Goal: Transaction & Acquisition: Purchase product/service

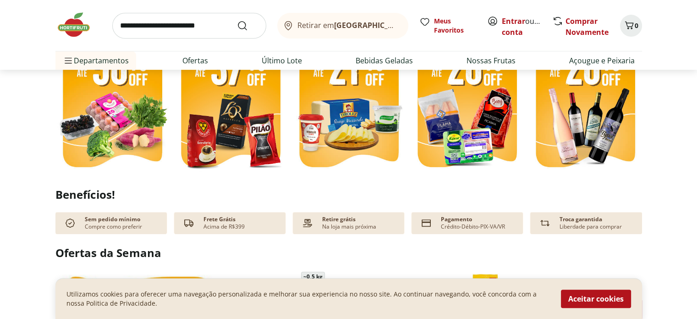
scroll to position [290, 0]
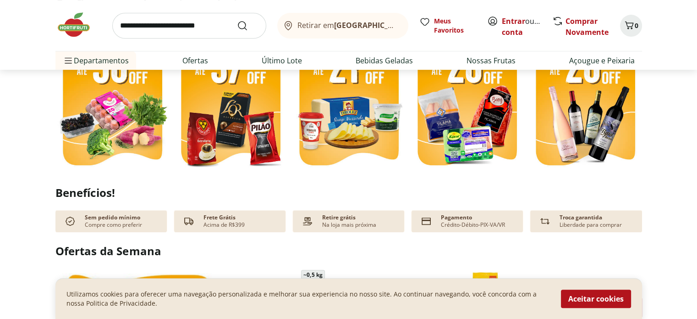
click at [105, 116] on img at bounding box center [112, 98] width 114 height 152
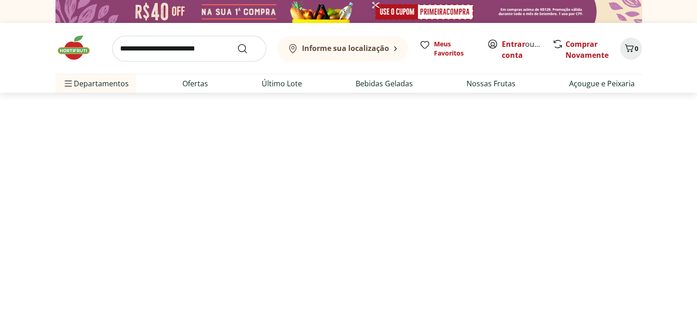
select select "**********"
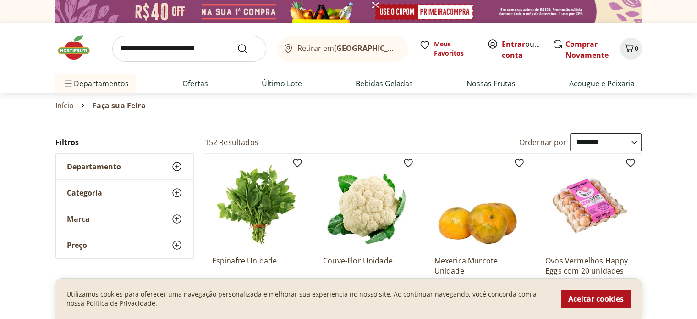
click at [388, 51] on b "[GEOGRAPHIC_DATA]/[GEOGRAPHIC_DATA]" at bounding box center [411, 48] width 154 height 10
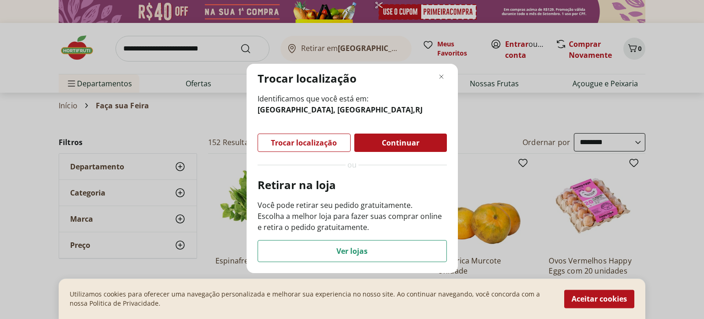
click at [282, 142] on span "Trocar localização" at bounding box center [304, 142] width 66 height 7
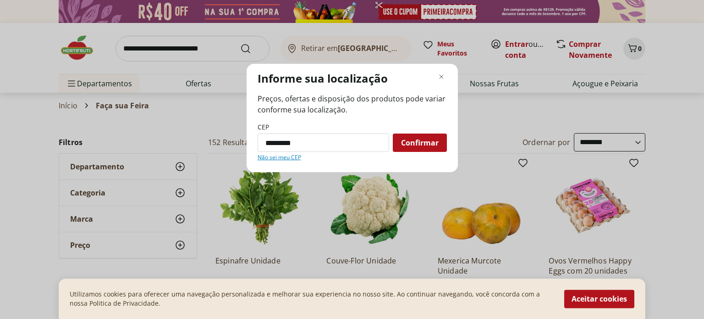
click at [435, 141] on span "Confirmar" at bounding box center [420, 142] width 38 height 7
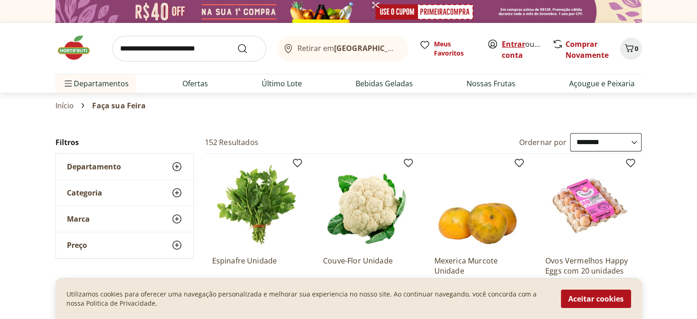
click at [508, 45] on link "Entrar" at bounding box center [513, 44] width 23 height 10
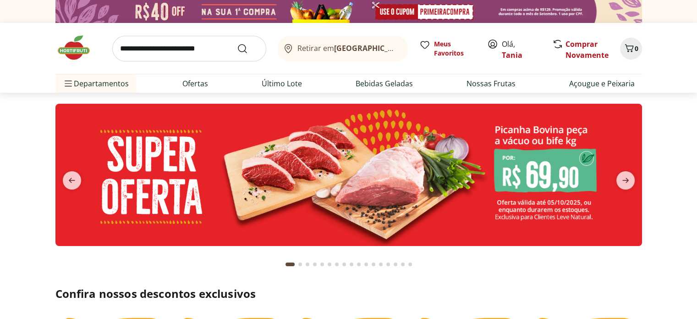
click at [640, 271] on section at bounding box center [348, 189] width 587 height 171
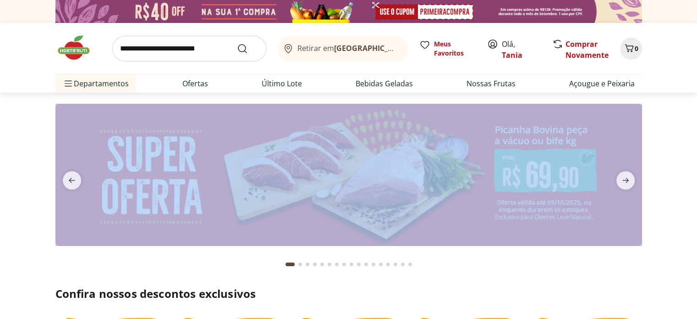
click at [640, 271] on section at bounding box center [348, 189] width 587 height 171
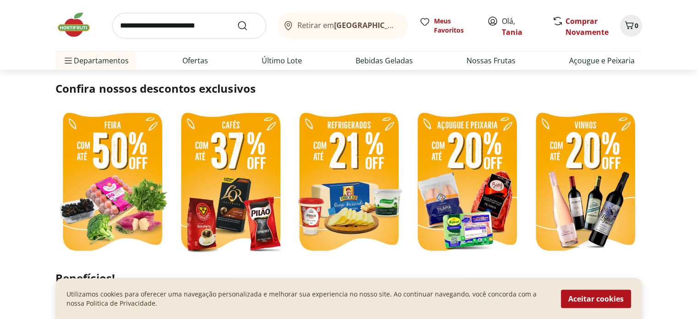
scroll to position [214, 0]
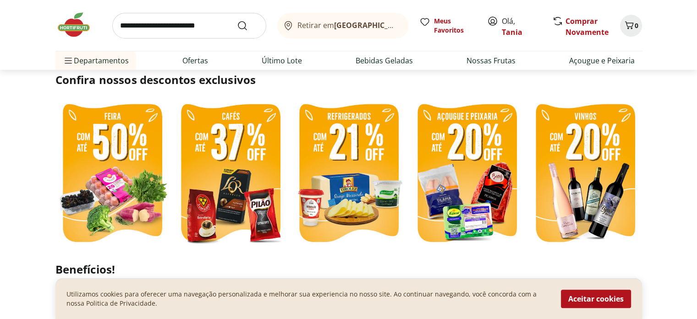
click at [123, 150] on img at bounding box center [112, 174] width 114 height 152
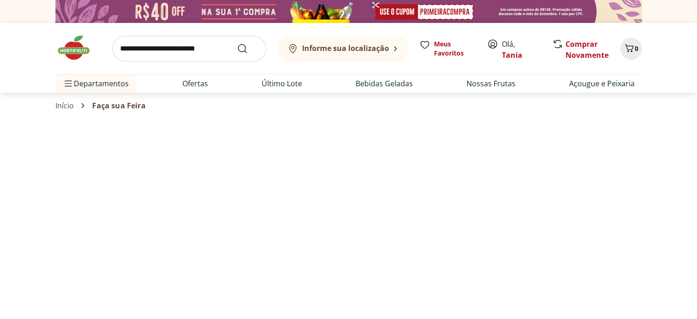
select select "**********"
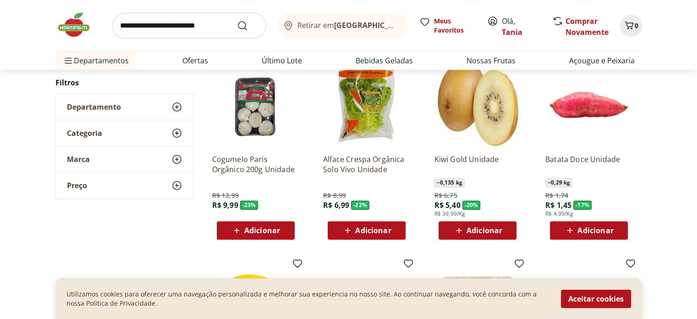
scroll to position [290, 0]
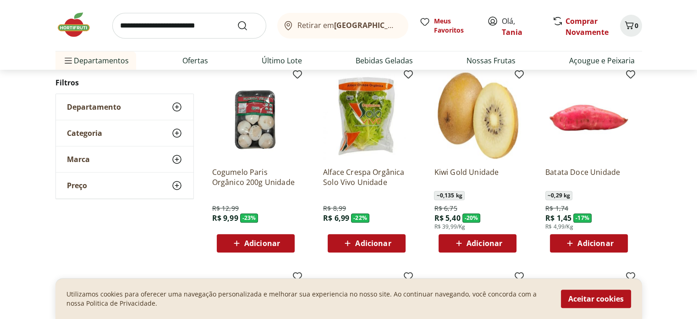
click at [94, 106] on span "Departamento" at bounding box center [94, 106] width 54 height 9
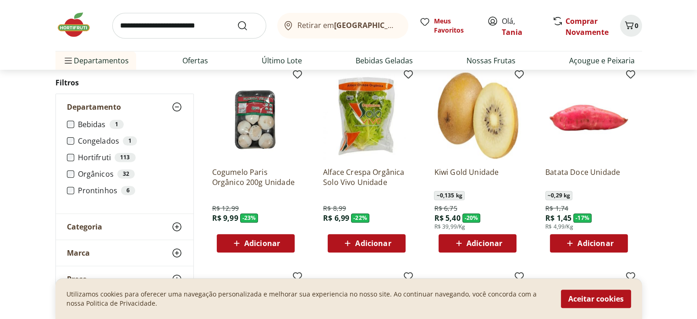
click at [94, 106] on span "Departamento" at bounding box center [94, 106] width 54 height 9
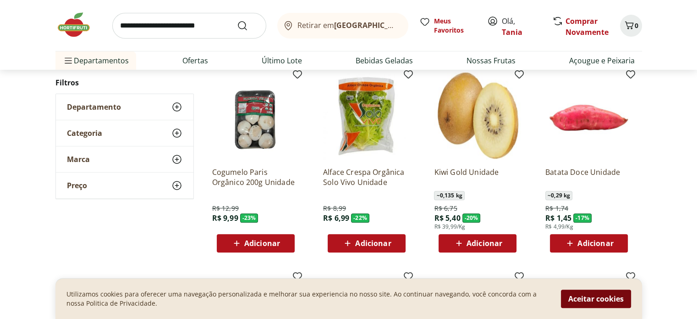
click at [605, 296] on button "Aceitar cookies" at bounding box center [596, 298] width 70 height 18
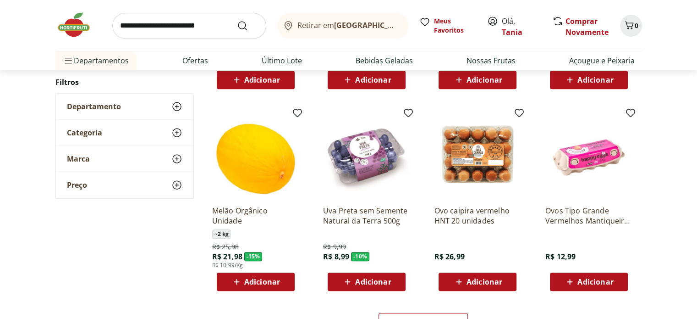
scroll to position [458, 0]
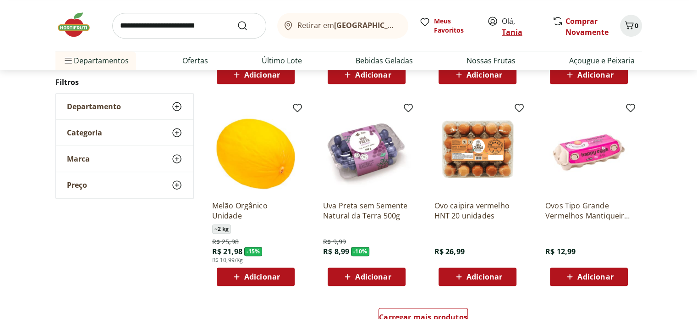
click at [506, 33] on link "Tania" at bounding box center [512, 32] width 21 height 10
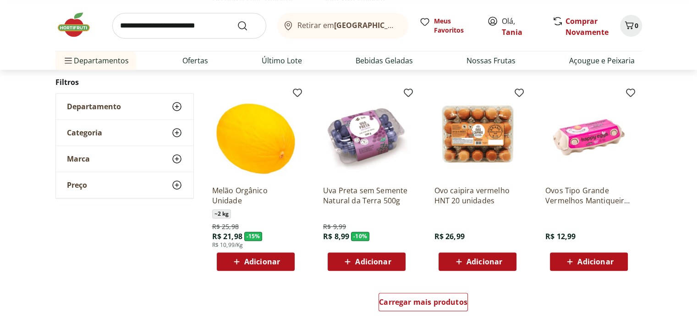
click at [396, 27] on b "[GEOGRAPHIC_DATA]/[GEOGRAPHIC_DATA]" at bounding box center [411, 25] width 154 height 10
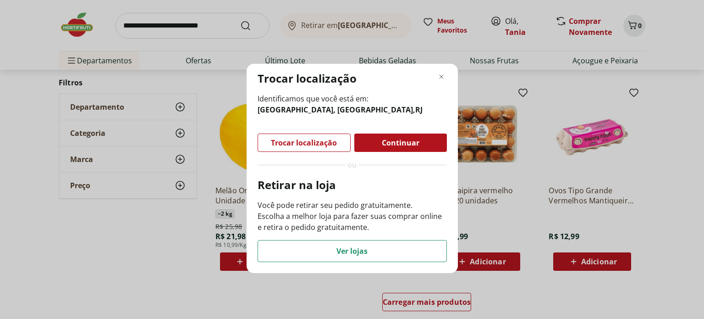
click at [403, 144] on span "Continuar" at bounding box center [401, 142] width 38 height 7
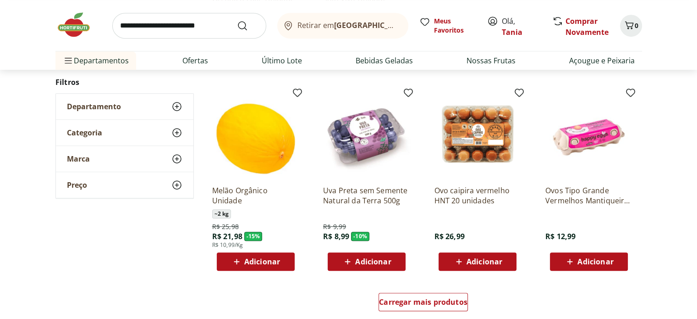
click at [403, 144] on img at bounding box center [366, 134] width 87 height 87
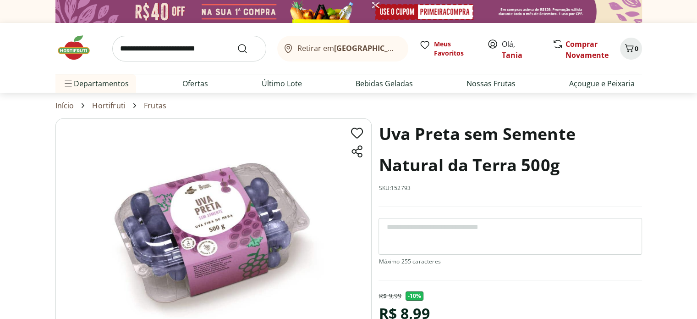
click at [288, 8] on img at bounding box center [348, 11] width 587 height 23
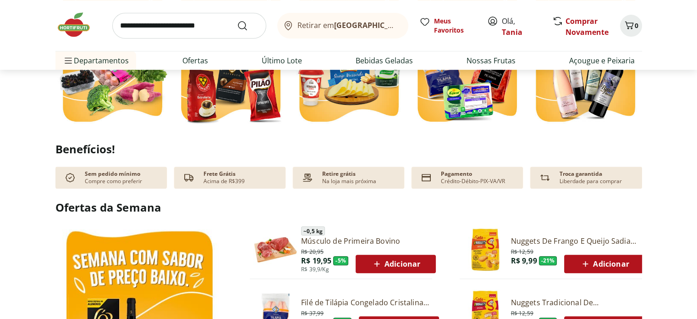
scroll to position [351, 0]
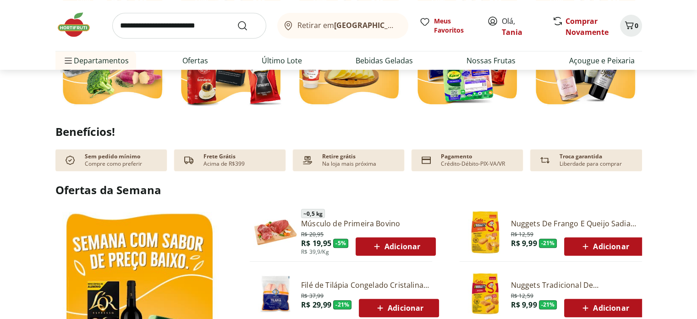
click at [138, 85] on img at bounding box center [112, 37] width 114 height 152
select select "**********"
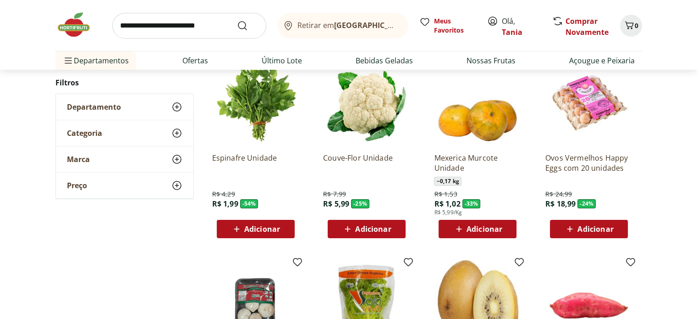
scroll to position [107, 0]
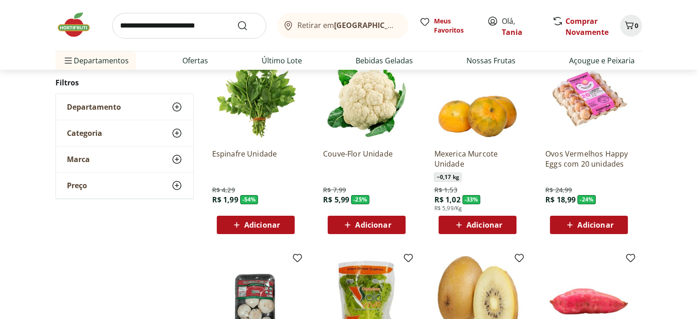
click at [280, 223] on span "Adicionar" at bounding box center [262, 224] width 36 height 7
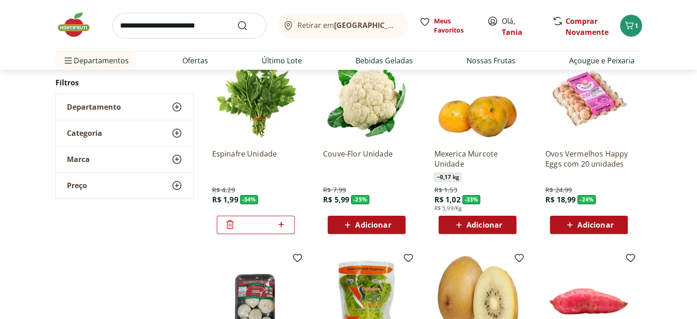
click at [279, 225] on icon at bounding box center [281, 224] width 11 height 11
type input "*"
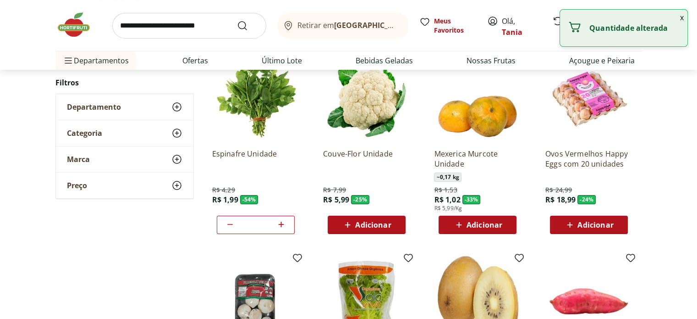
click at [357, 224] on span "Adicionar" at bounding box center [373, 224] width 36 height 7
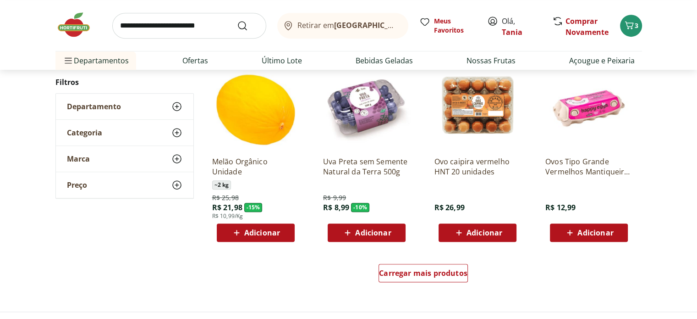
scroll to position [504, 0]
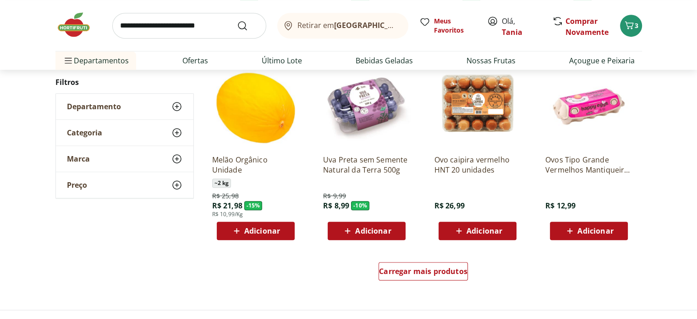
click at [372, 225] on span "Adicionar" at bounding box center [366, 230] width 49 height 11
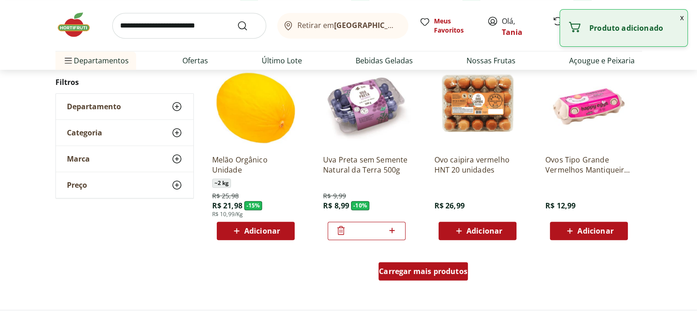
click at [442, 265] on div "Carregar mais produtos" at bounding box center [423, 271] width 89 height 18
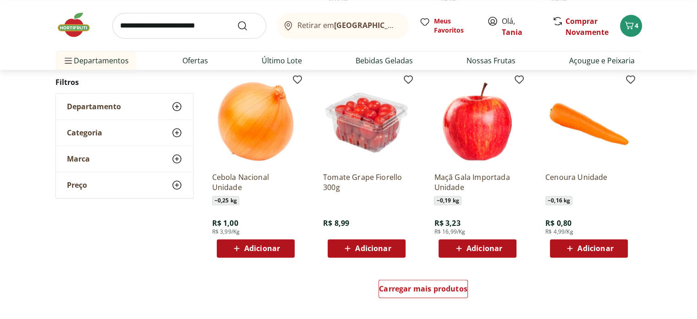
scroll to position [1085, 0]
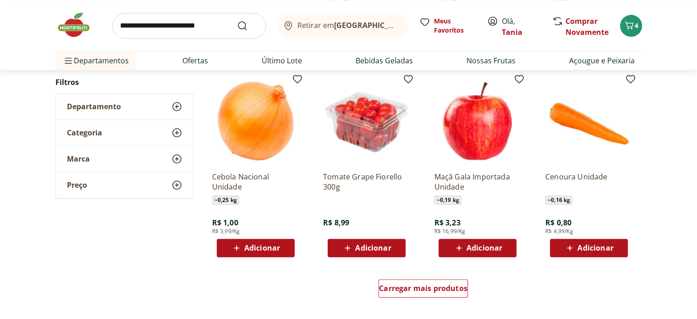
click at [598, 244] on span "Adicionar" at bounding box center [596, 247] width 36 height 7
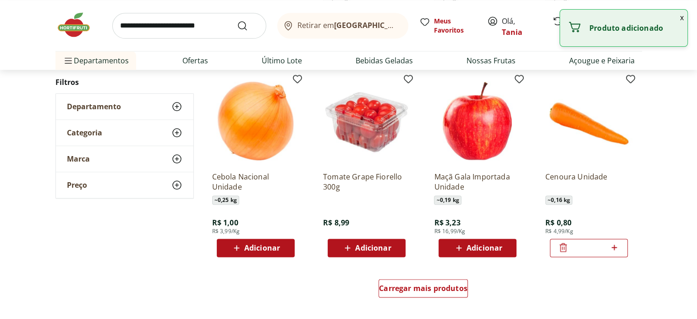
click at [619, 247] on icon at bounding box center [614, 247] width 11 height 11
type input "*"
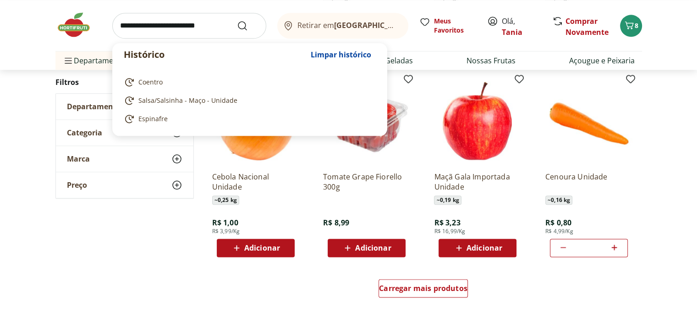
click at [152, 24] on input "search" at bounding box center [189, 26] width 154 height 26
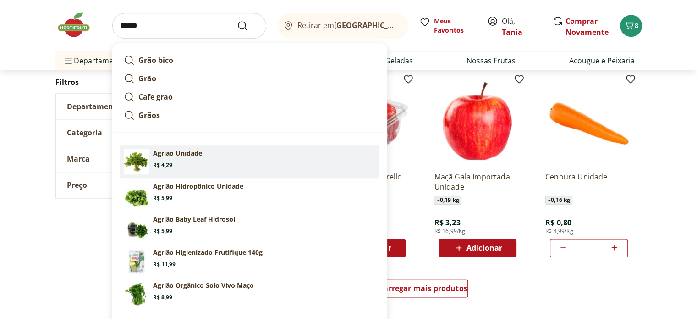
click at [202, 152] on p "Agrião Unidade" at bounding box center [177, 153] width 49 height 9
type input "**********"
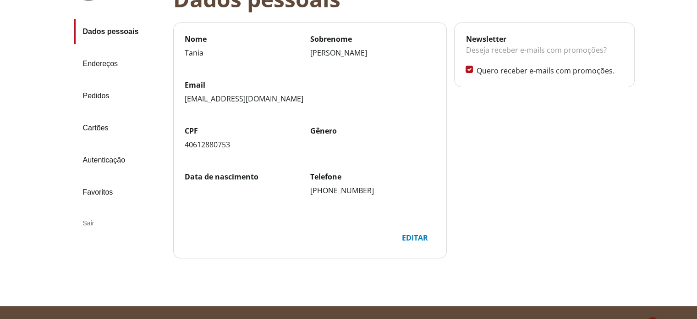
scroll to position [92, 0]
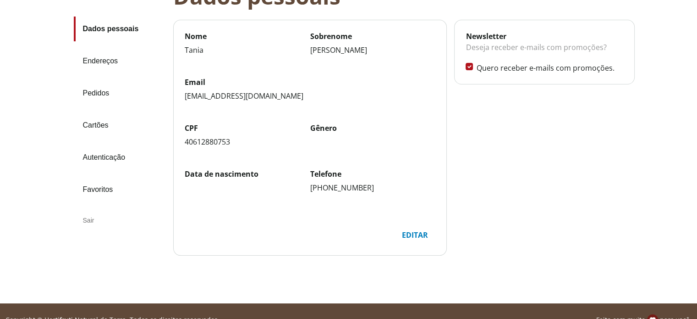
click at [348, 148] on div "CPF 40612880753 Gênero" at bounding box center [310, 146] width 251 height 46
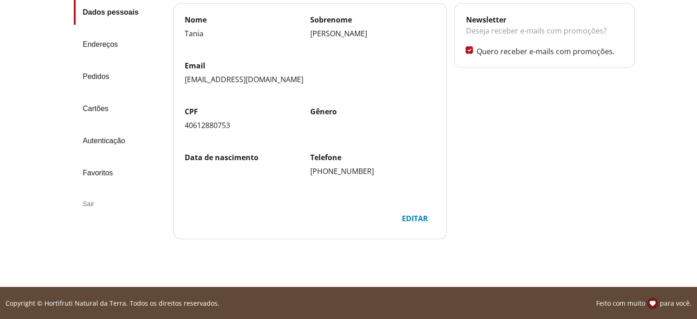
scroll to position [109, 0]
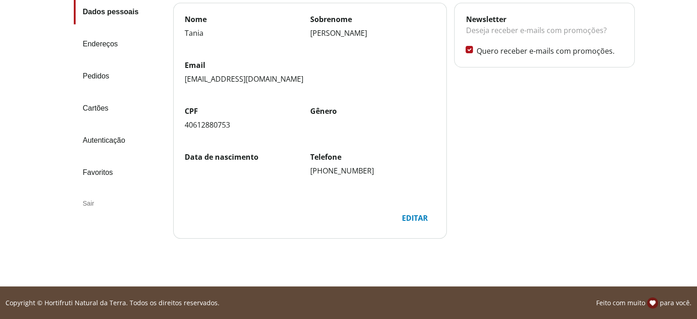
click at [206, 172] on div "Data de nascimento" at bounding box center [248, 164] width 126 height 24
click at [420, 216] on div "Editar" at bounding box center [414, 217] width 41 height 17
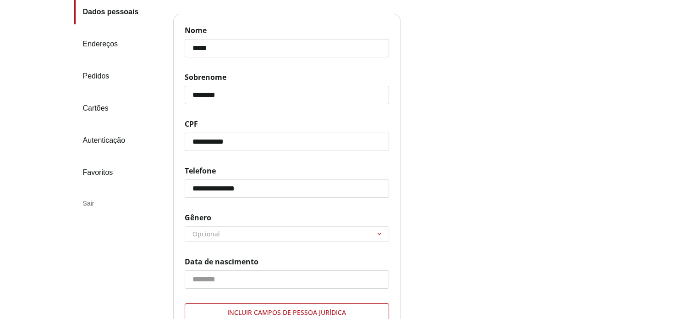
click at [379, 231] on select "******** ********* ********" at bounding box center [287, 233] width 204 height 15
select select "******"
click at [185, 226] on select "******** ********* ********" at bounding box center [287, 233] width 204 height 15
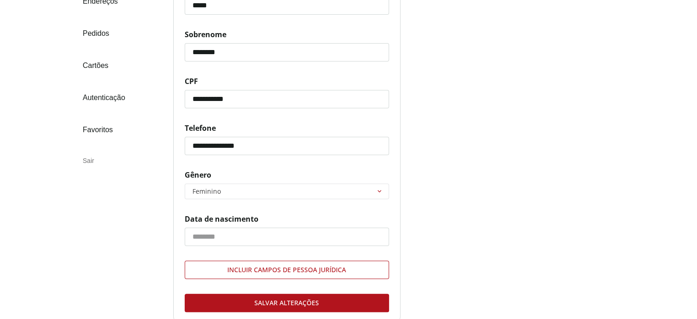
scroll to position [170, 0]
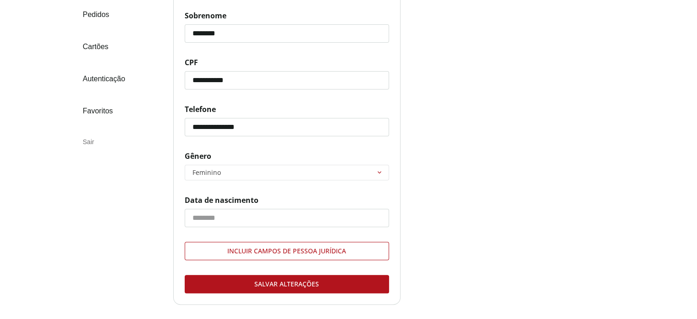
click at [331, 216] on input "Data de nascimento" at bounding box center [287, 218] width 204 height 18
type input "**********"
click at [323, 279] on div "Salvar alterações" at bounding box center [287, 283] width 204 height 17
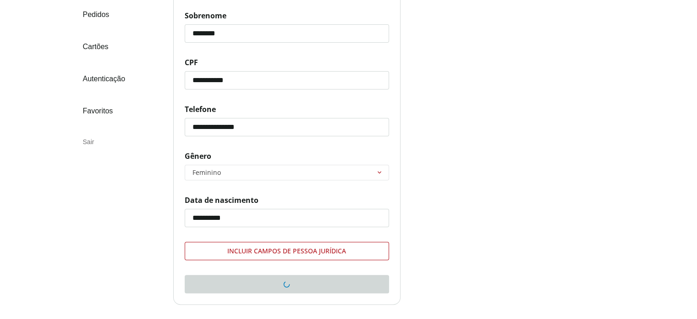
scroll to position [109, 0]
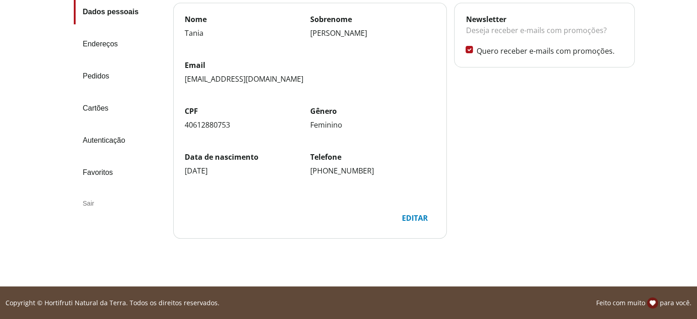
click at [99, 75] on link "Pedidos" at bounding box center [120, 76] width 92 height 25
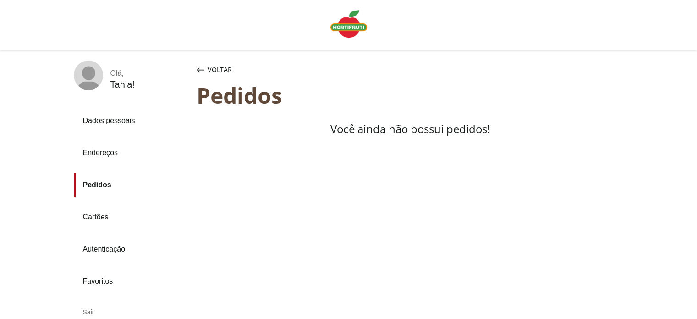
click at [109, 212] on link "Cartões" at bounding box center [132, 216] width 116 height 25
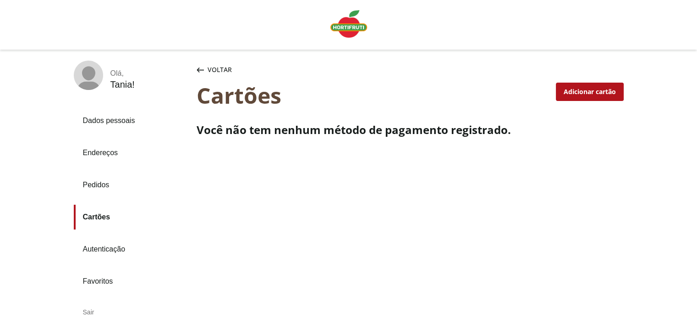
click at [580, 96] on div "Adicionar cartão" at bounding box center [590, 91] width 67 height 17
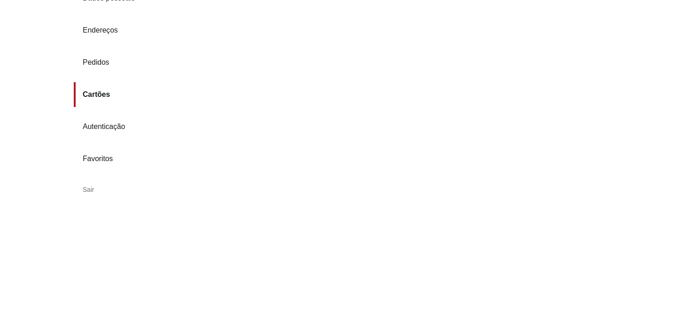
scroll to position [138, 0]
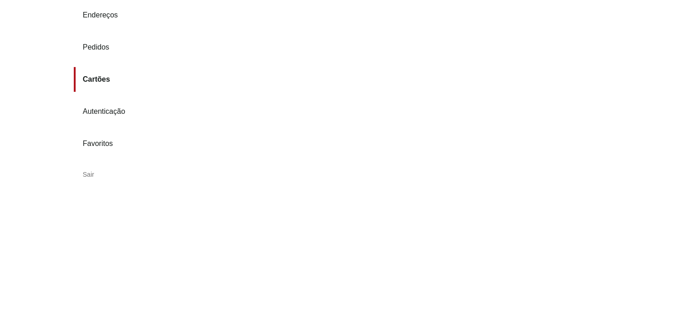
click at [110, 139] on link "Favoritos" at bounding box center [132, 143] width 116 height 25
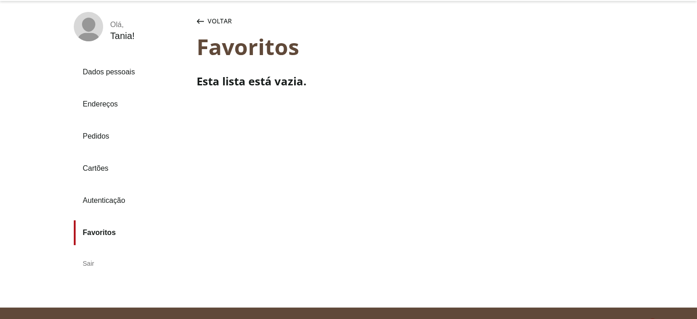
scroll to position [24, 0]
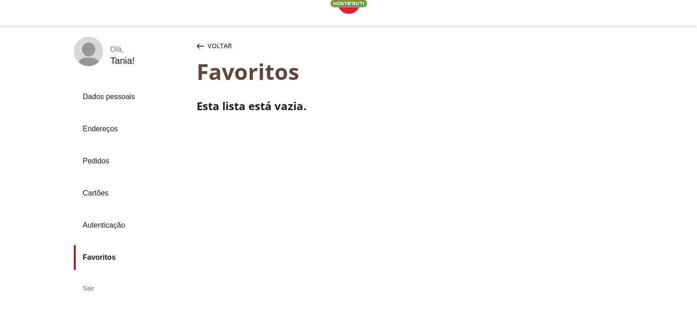
click at [224, 44] on span "Voltar" at bounding box center [220, 45] width 24 height 9
click at [116, 127] on link "Endereços" at bounding box center [132, 128] width 116 height 25
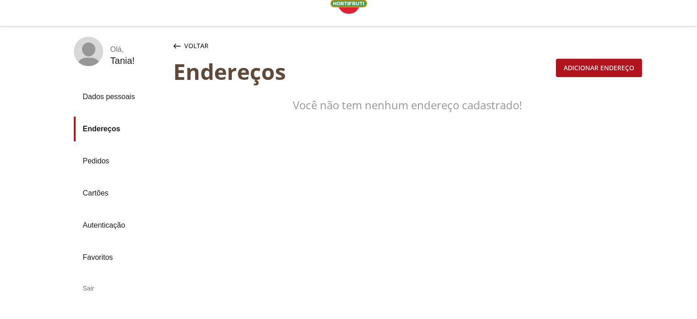
click at [612, 67] on div "Adicionar endereço" at bounding box center [599, 67] width 85 height 17
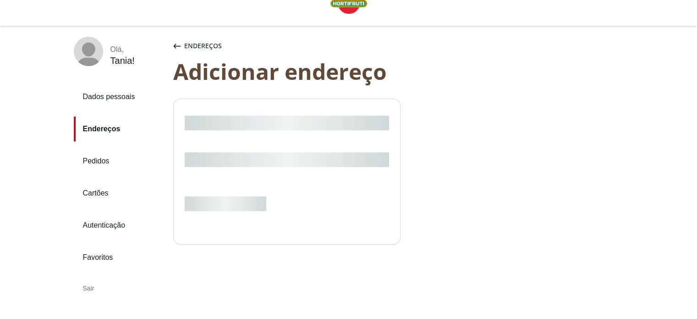
select select "***"
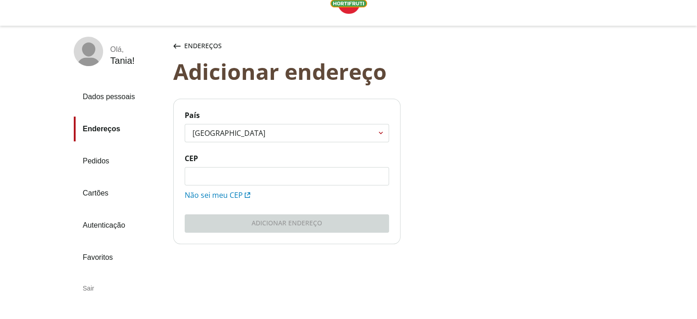
click at [215, 170] on input "CEP" at bounding box center [287, 175] width 204 height 17
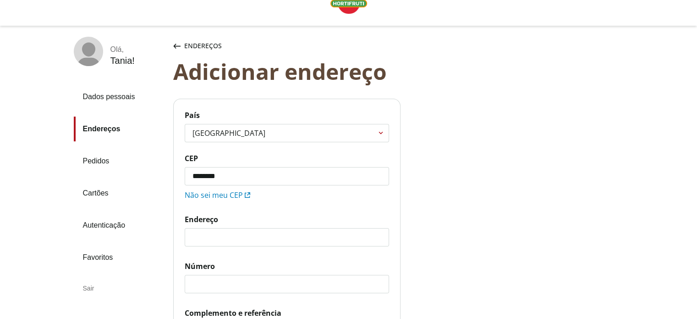
type input "*********"
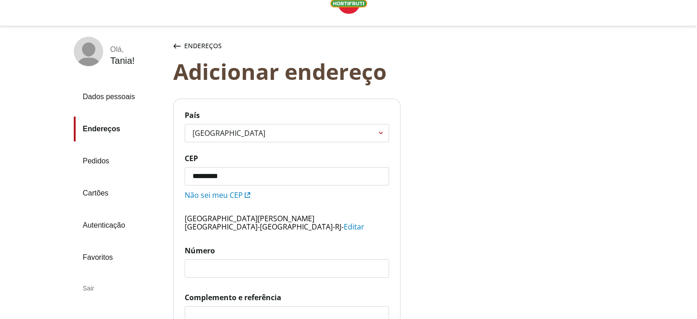
click at [205, 265] on input "Número" at bounding box center [287, 267] width 204 height 17
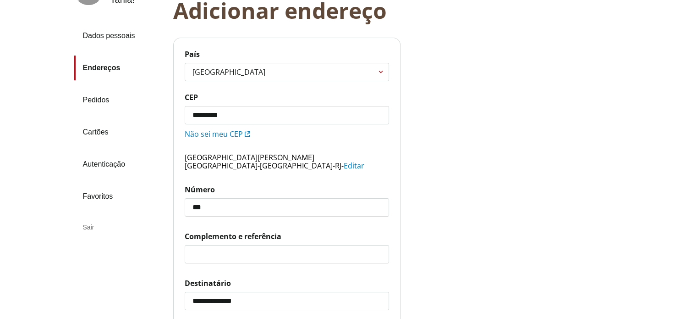
scroll to position [85, 0]
type input "***"
click at [266, 255] on input "Complemento e referência" at bounding box center [287, 253] width 204 height 17
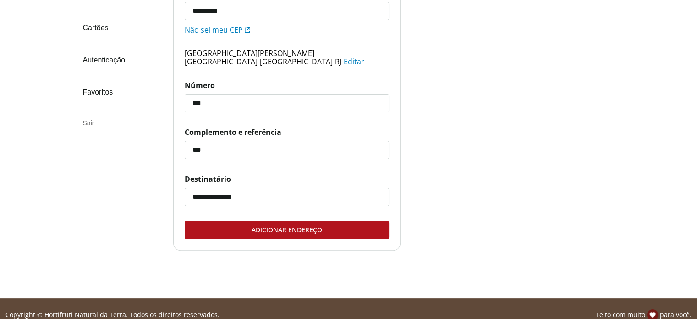
scroll to position [192, 0]
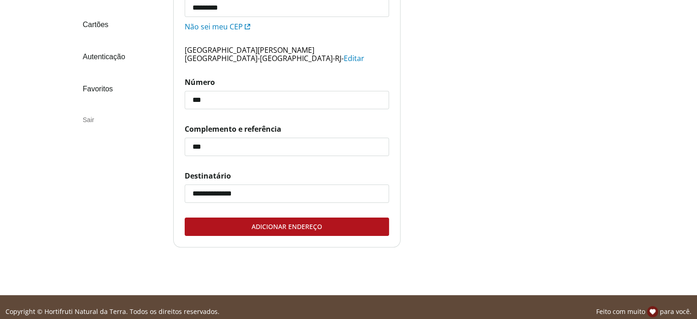
type input "***"
click at [337, 216] on div "**********" at bounding box center [287, 194] width 204 height 47
click at [335, 223] on div "Adicionar endereço" at bounding box center [287, 226] width 204 height 17
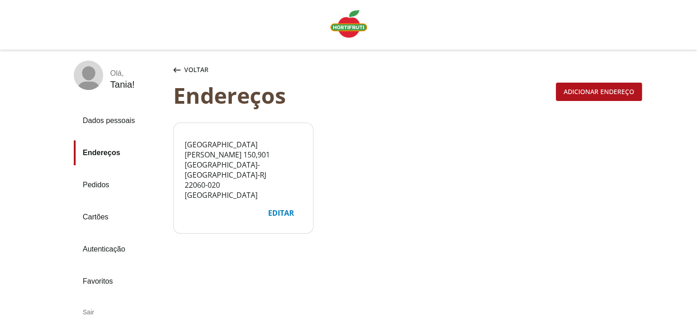
click at [94, 75] on icon at bounding box center [88, 73] width 13 height 14
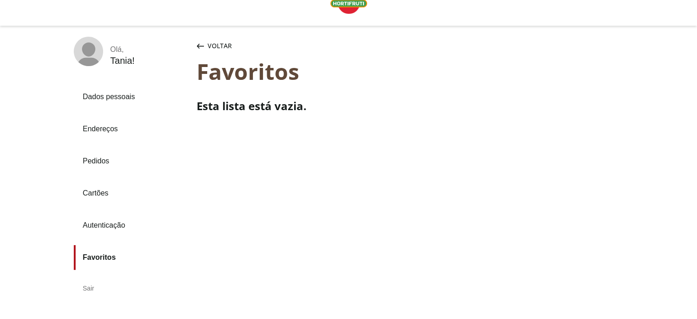
scroll to position [70, 0]
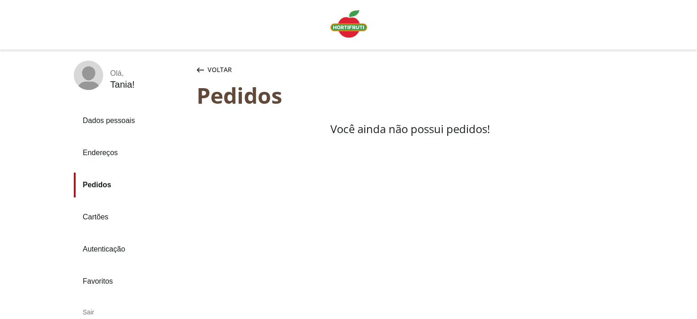
scroll to position [70, 0]
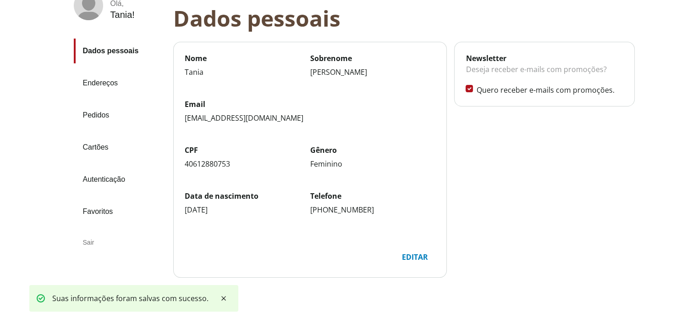
scroll to position [170, 0]
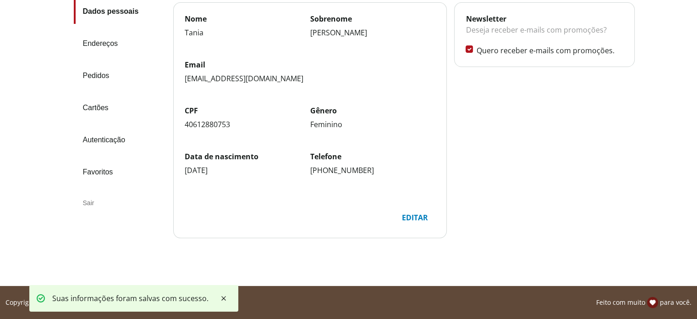
select select "******"
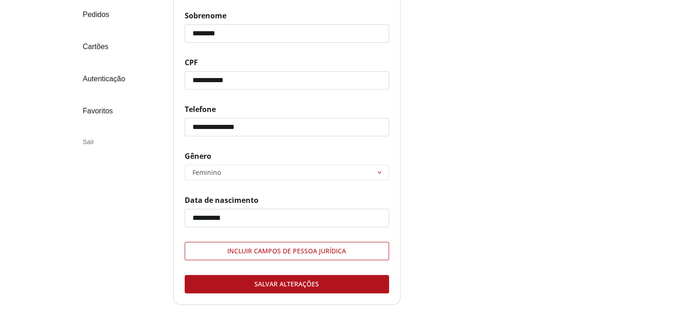
scroll to position [109, 0]
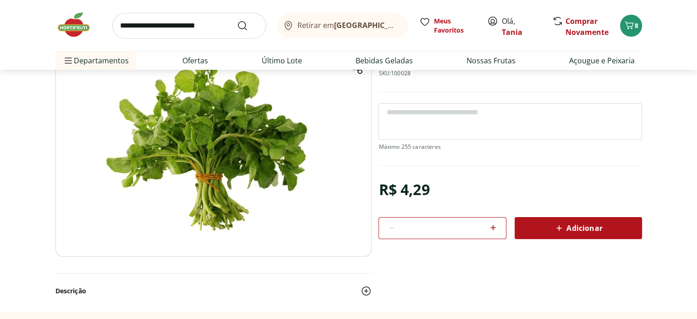
scroll to position [92, 0]
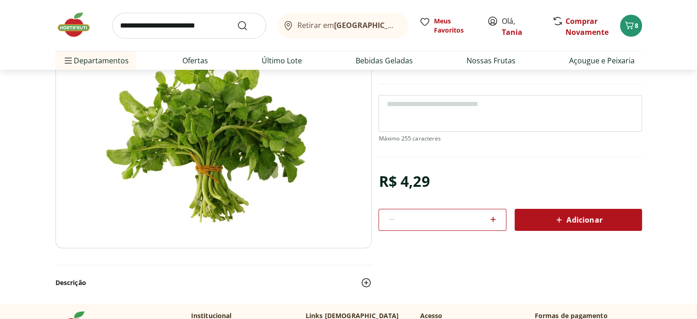
click at [557, 220] on icon at bounding box center [559, 219] width 11 height 11
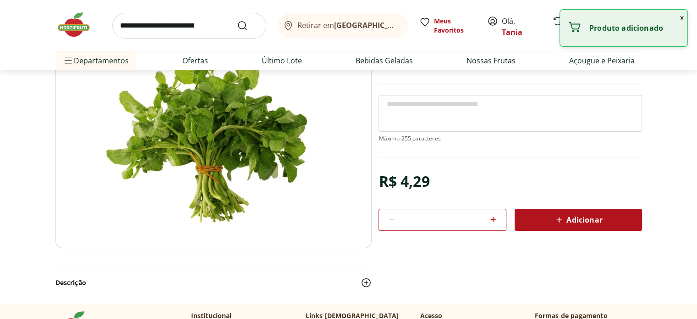
click at [492, 218] on icon at bounding box center [494, 219] width 6 height 6
type input "*"
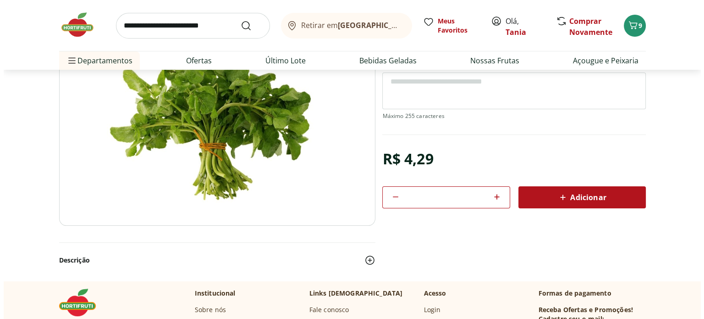
scroll to position [108, 0]
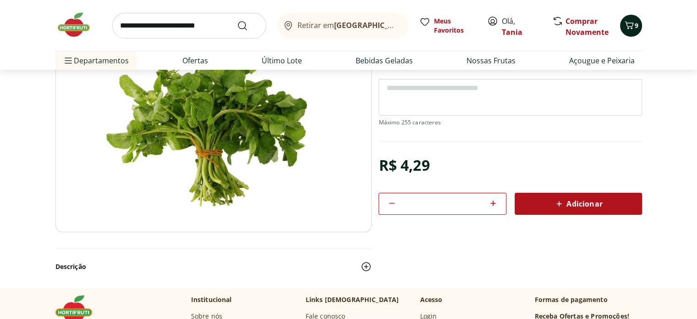
click at [629, 27] on icon "Carrinho" at bounding box center [629, 25] width 11 height 11
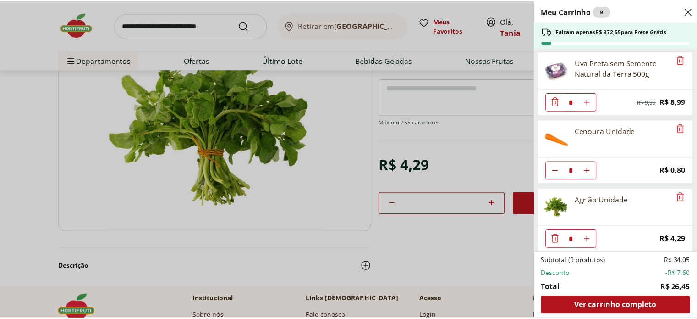
scroll to position [139, 0]
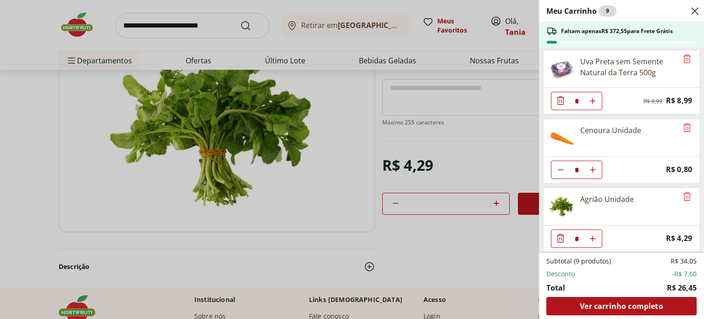
click at [591, 235] on icon "Aumentar Quantidade" at bounding box center [592, 238] width 7 height 7
type input "*"
click at [304, 228] on div "Meu Carrinho 12 Faltam apenas R$ 359,68 para Frete Grátis Espinafre Unidade * O…" at bounding box center [352, 159] width 704 height 319
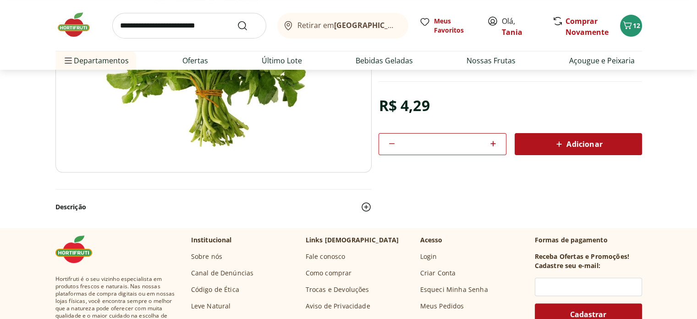
scroll to position [169, 0]
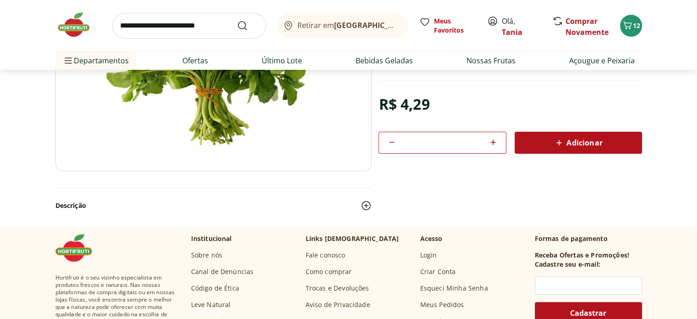
click at [332, 255] on link "Fale conosco" at bounding box center [326, 254] width 40 height 9
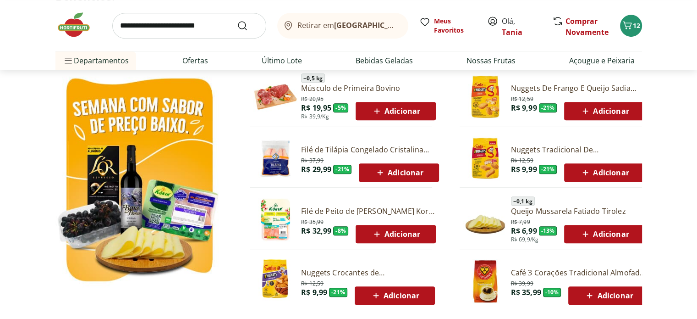
scroll to position [489, 0]
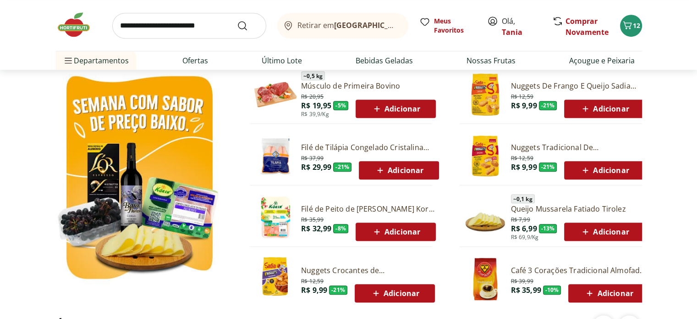
click at [425, 104] on div "Adicionar" at bounding box center [396, 108] width 66 height 17
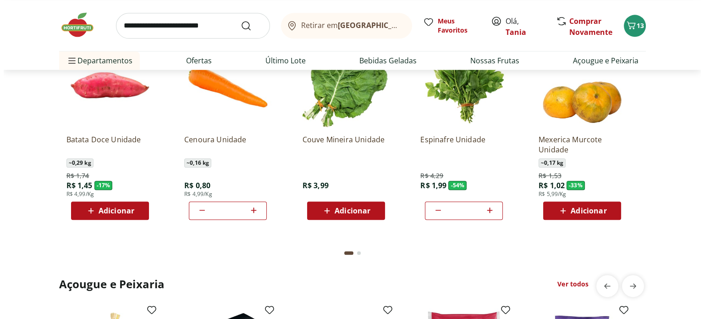
scroll to position [1070, 0]
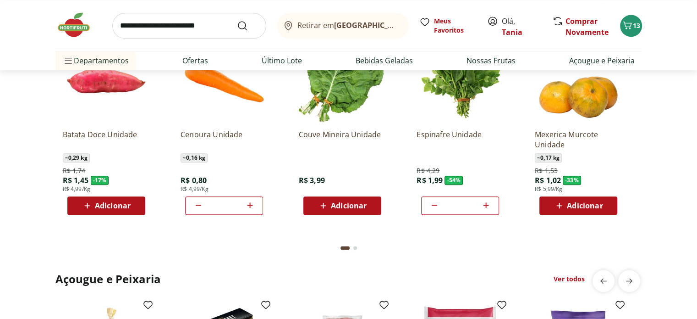
click at [491, 205] on icon at bounding box center [485, 204] width 11 height 11
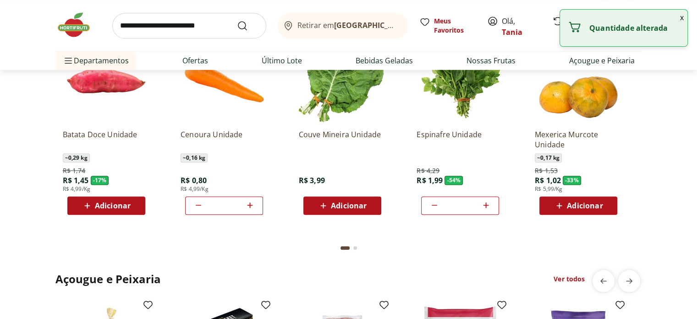
click at [491, 205] on icon at bounding box center [485, 204] width 11 height 11
type input "*"
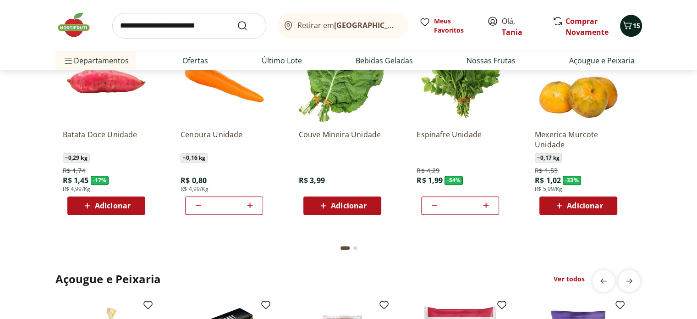
click at [633, 27] on span "15" at bounding box center [636, 25] width 7 height 9
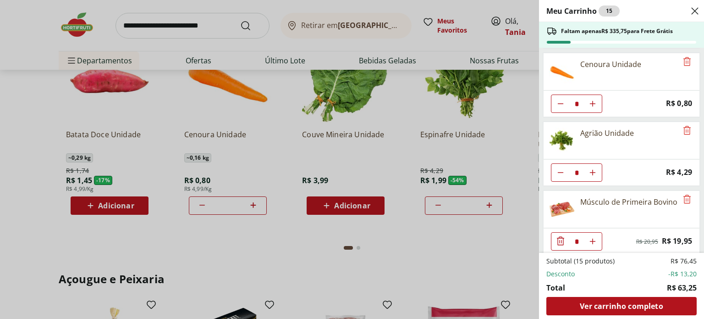
scroll to position [208, 0]
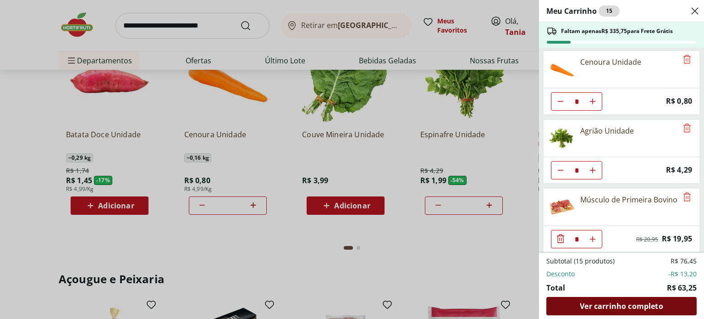
click at [633, 307] on span "Ver carrinho completo" at bounding box center [621, 305] width 83 height 7
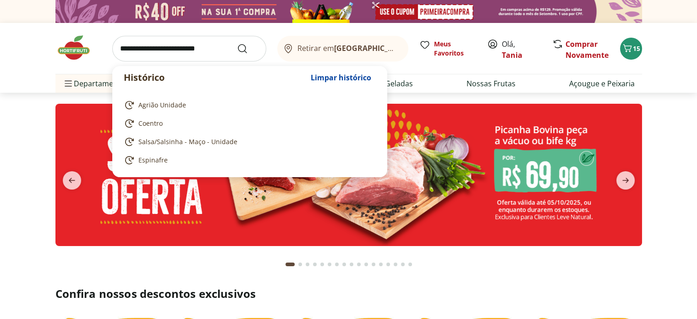
click at [172, 50] on input "search" at bounding box center [189, 49] width 154 height 26
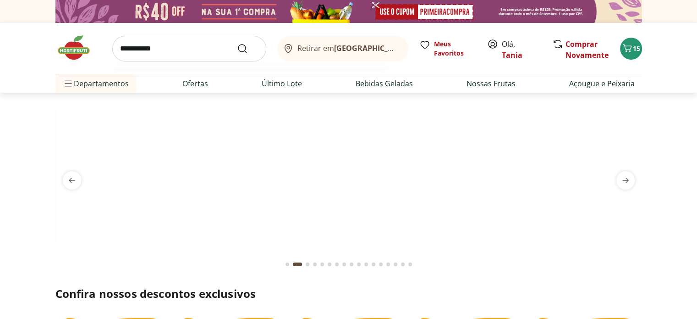
type input "**********"
click at [237, 43] on button "Submit Search" at bounding box center [248, 48] width 22 height 11
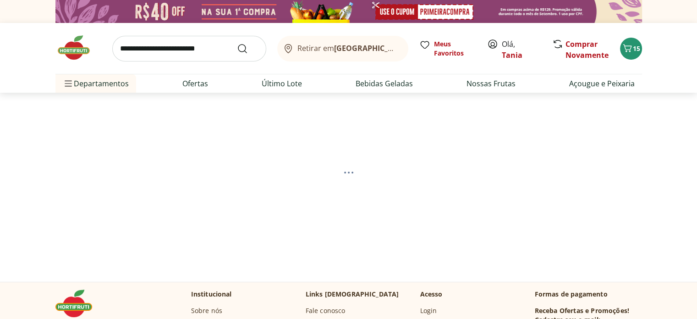
select select "**********"
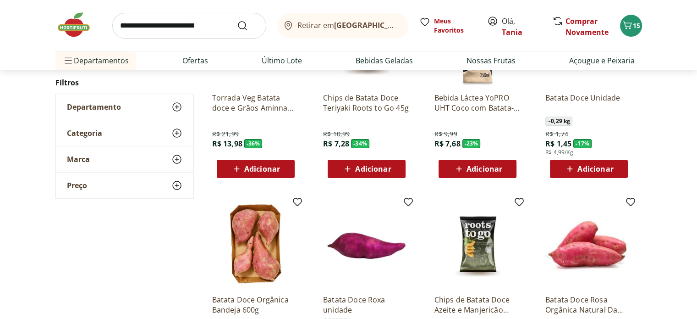
scroll to position [199, 0]
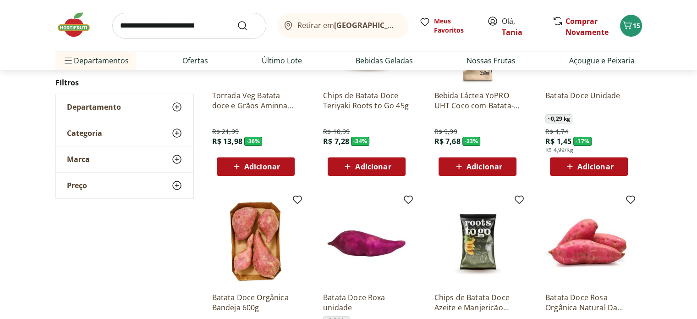
click at [601, 163] on span "Adicionar" at bounding box center [596, 166] width 36 height 7
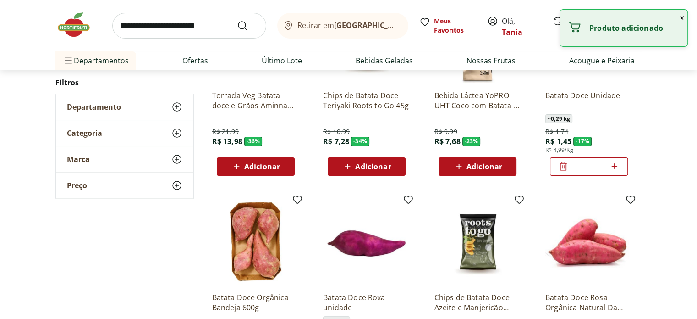
click at [623, 165] on div "*" at bounding box center [589, 166] width 78 height 18
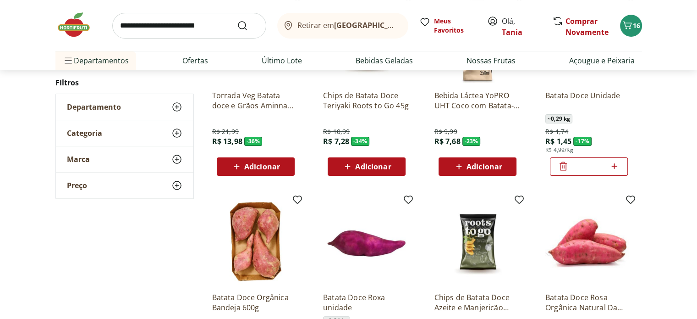
click at [623, 165] on div "*" at bounding box center [589, 166] width 78 height 18
click at [617, 165] on icon at bounding box center [614, 165] width 11 height 11
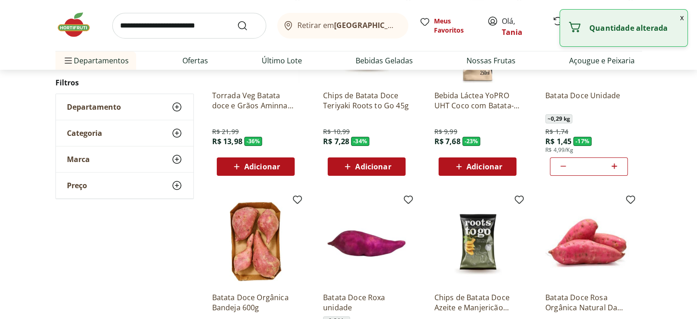
click at [617, 165] on icon at bounding box center [614, 165] width 11 height 11
type input "*"
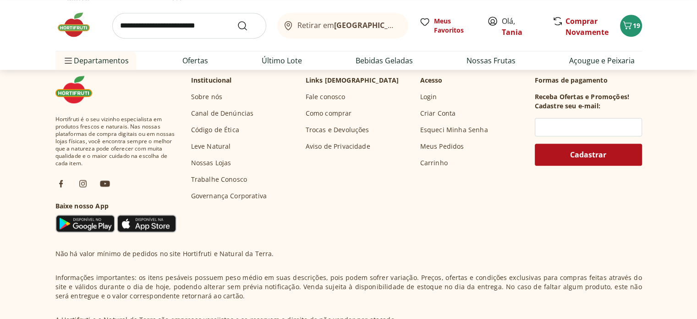
scroll to position [794, 0]
click at [574, 126] on input "text" at bounding box center [588, 126] width 107 height 18
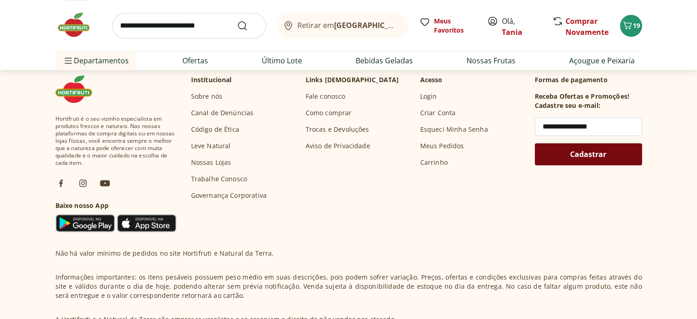
type input "**********"
click at [618, 157] on div "Cadastrar" at bounding box center [588, 154] width 93 height 13
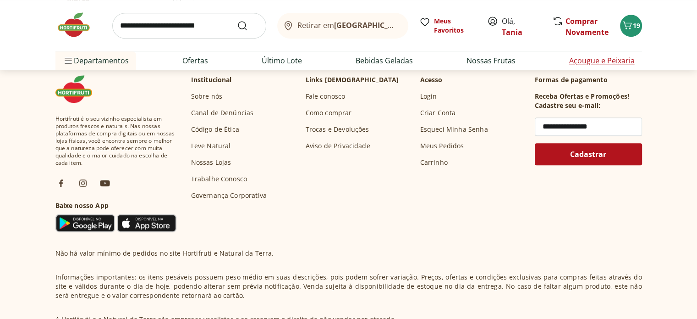
click at [611, 55] on link "Açougue e Peixaria" at bounding box center [602, 60] width 66 height 11
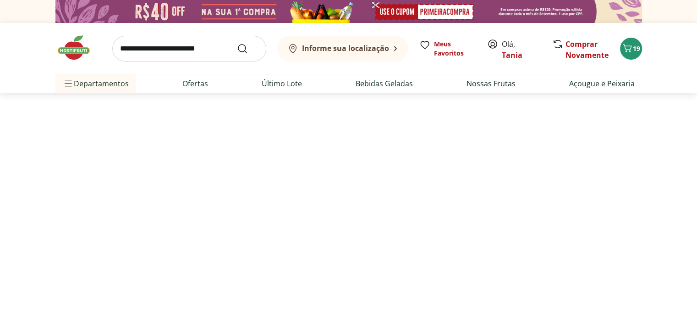
select select "**********"
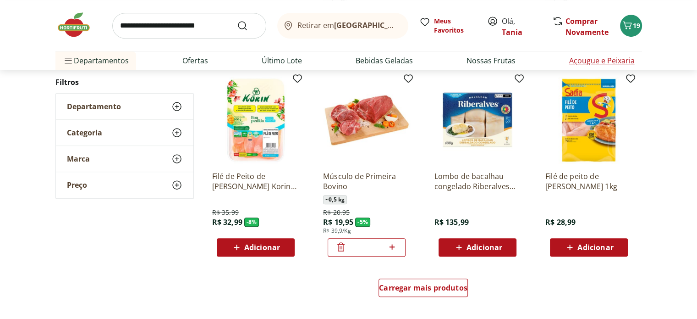
scroll to position [489, 0]
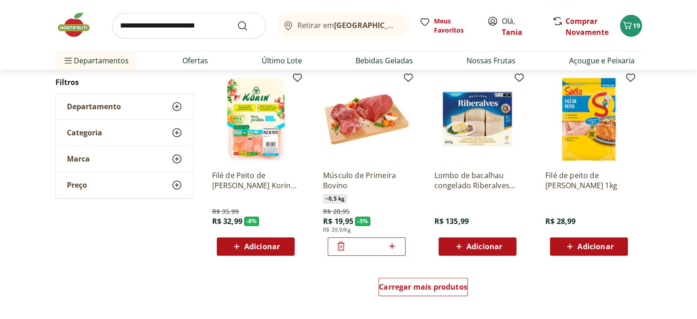
click at [339, 244] on icon at bounding box center [341, 245] width 11 height 11
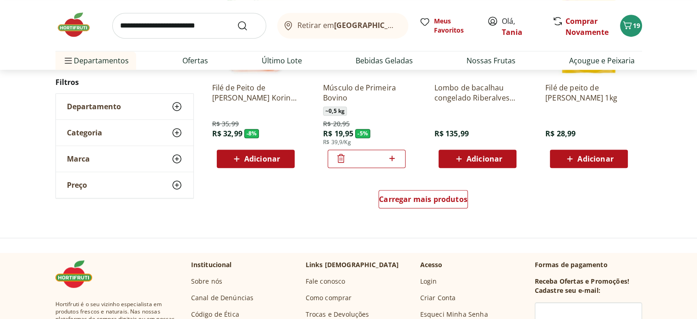
scroll to position [596, 0]
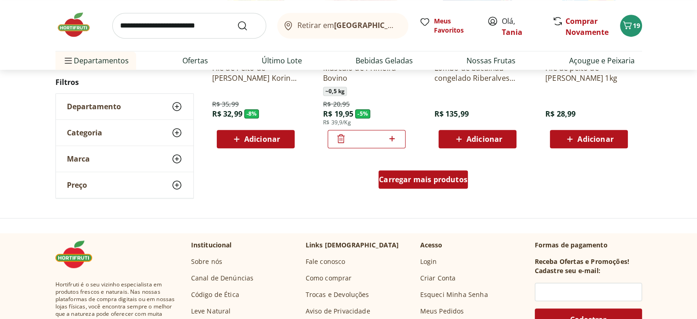
click at [443, 183] on span "Carregar mais produtos" at bounding box center [423, 179] width 88 height 7
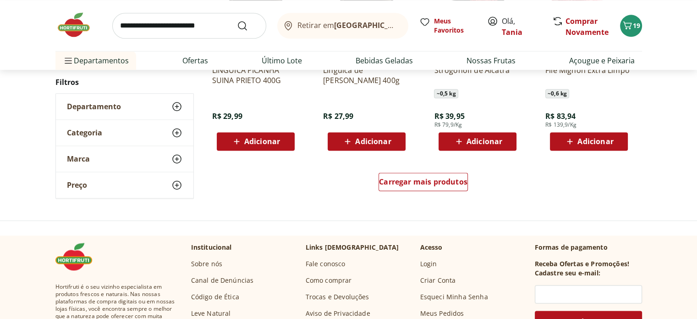
scroll to position [1192, 0]
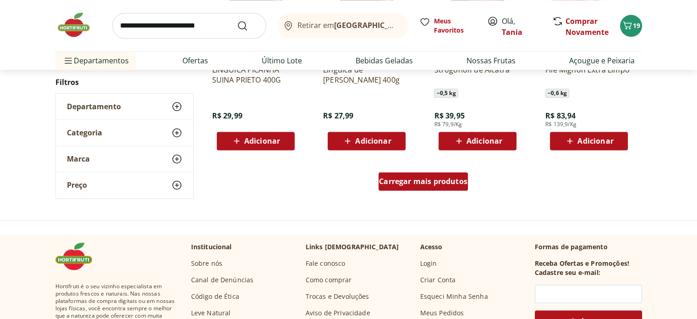
click at [420, 183] on span "Carregar mais produtos" at bounding box center [423, 180] width 88 height 7
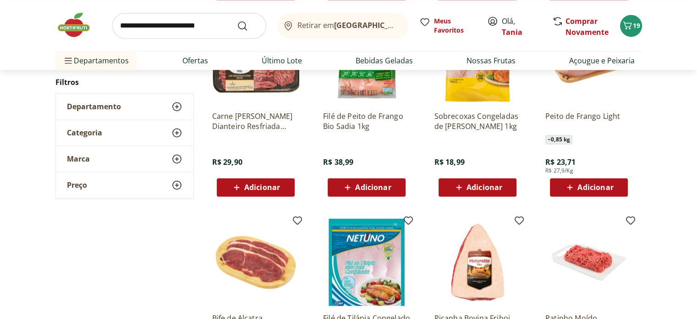
scroll to position [1345, 0]
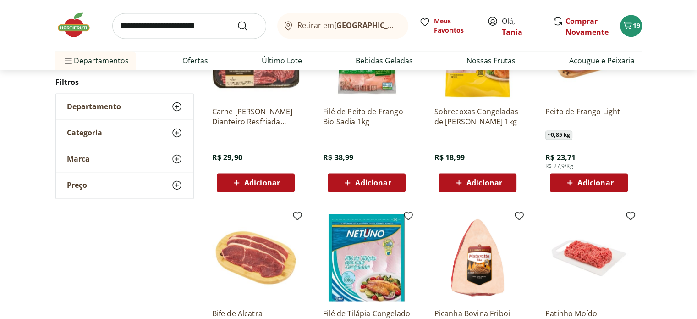
click at [276, 183] on span "Adicionar" at bounding box center [262, 182] width 36 height 7
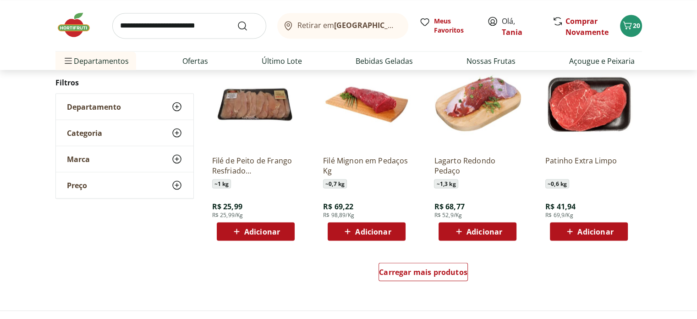
scroll to position [1711, 0]
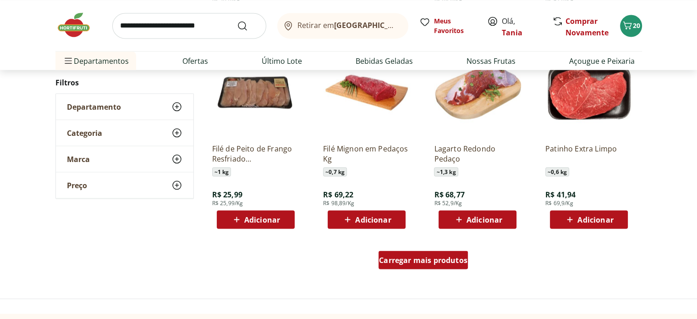
click at [416, 261] on span "Carregar mais produtos" at bounding box center [423, 259] width 88 height 7
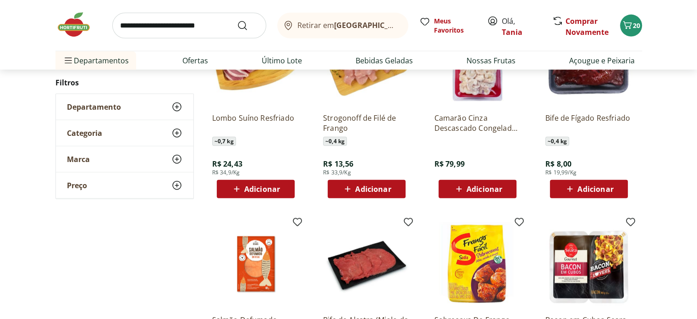
scroll to position [2139, 0]
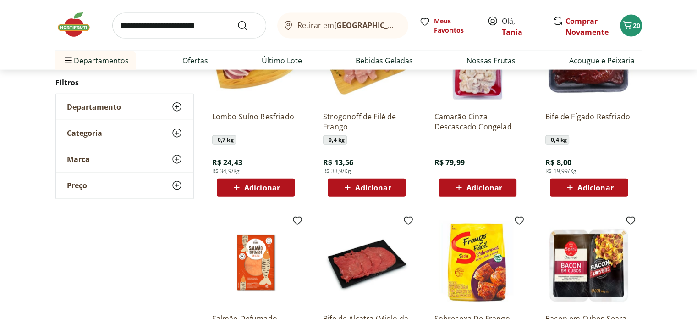
click at [265, 190] on span "Adicionar" at bounding box center [262, 187] width 36 height 7
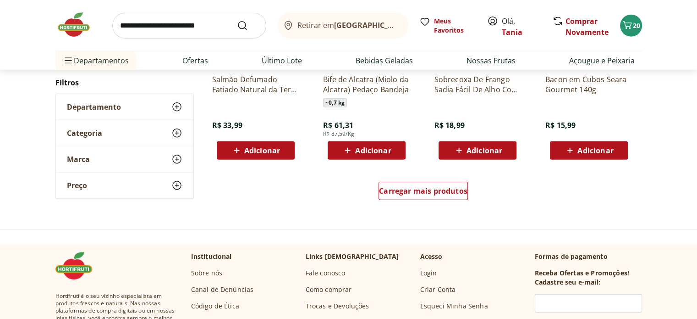
scroll to position [2384, 0]
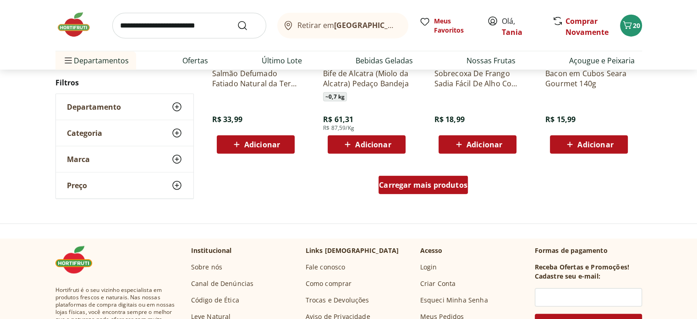
click at [424, 185] on span "Carregar mais produtos" at bounding box center [423, 184] width 88 height 7
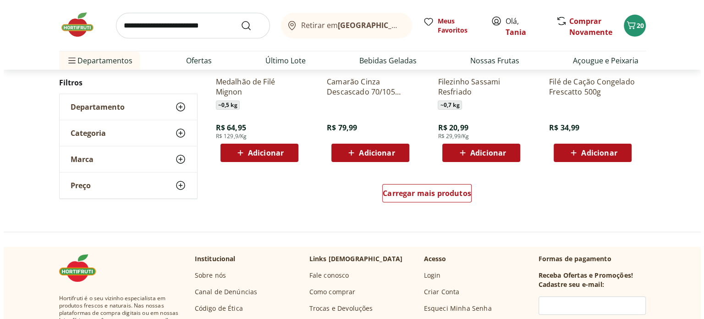
scroll to position [2949, 0]
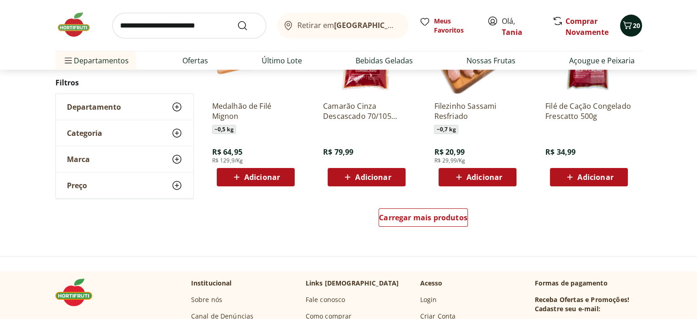
click at [633, 22] on span "20" at bounding box center [636, 25] width 7 height 9
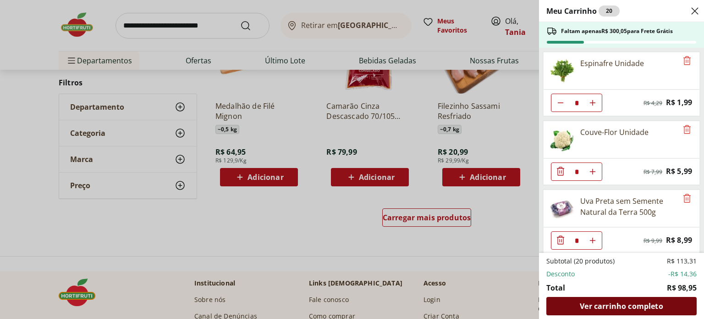
click at [630, 307] on span "Ver carrinho completo" at bounding box center [621, 305] width 83 height 7
